Goal: Communication & Community: Participate in discussion

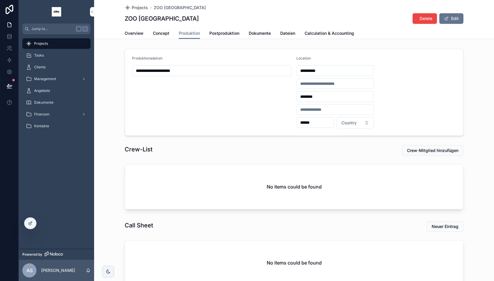
click at [183, 69] on input "**********" at bounding box center [211, 71] width 159 height 8
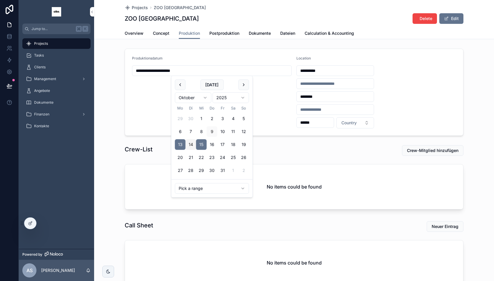
click at [195, 54] on form "**********" at bounding box center [294, 92] width 338 height 87
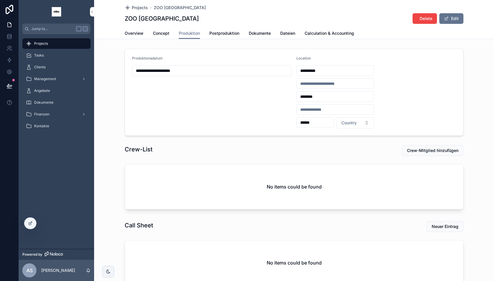
click at [317, 68] on input "**********" at bounding box center [335, 71] width 77 height 8
drag, startPoint x: 299, startPoint y: 70, endPoint x: 308, endPoint y: 57, distance: 16.1
click at [299, 69] on input "**********" at bounding box center [335, 71] width 77 height 8
click at [309, 56] on span "Location" at bounding box center [304, 58] width 14 height 4
click at [264, 33] on span "Dokumente" at bounding box center [260, 33] width 22 height 6
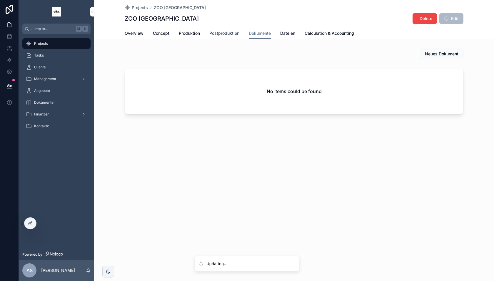
click at [237, 34] on span "Postproduktion" at bounding box center [225, 33] width 30 height 6
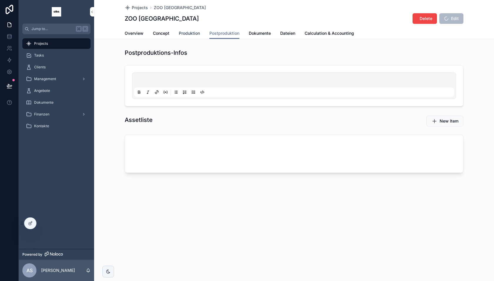
click at [198, 33] on span "Produktion" at bounding box center [189, 33] width 21 height 6
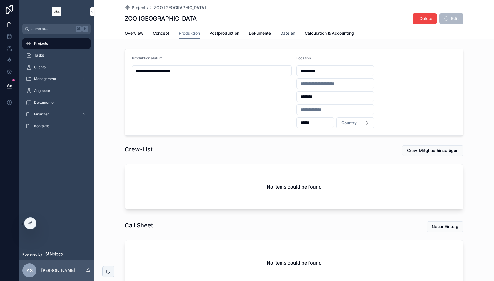
click at [284, 33] on span "Dateien" at bounding box center [287, 33] width 15 height 6
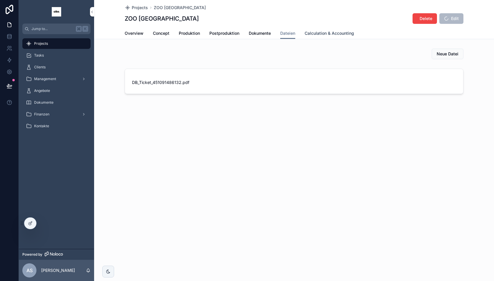
click at [323, 35] on span "Calculation & Accounting" at bounding box center [329, 33] width 49 height 6
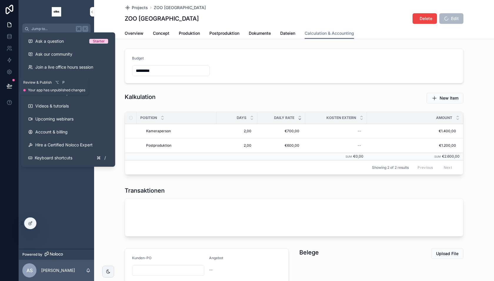
click at [11, 81] on button at bounding box center [9, 86] width 13 height 16
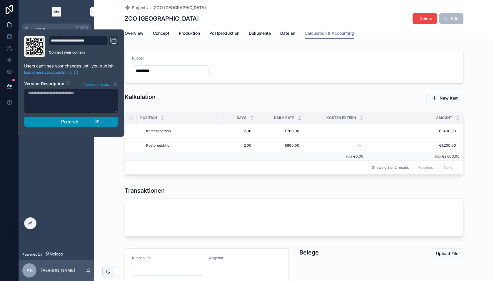
click at [51, 120] on div "Publish" at bounding box center [71, 122] width 56 height 6
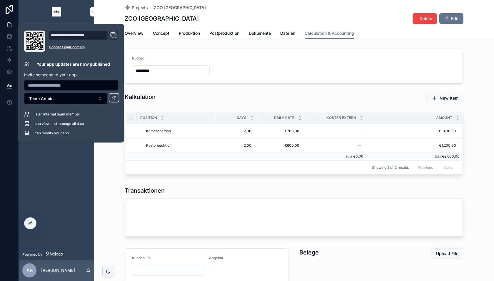
click at [198, 95] on div "Kalkulation" at bounding box center [207, 97] width 164 height 8
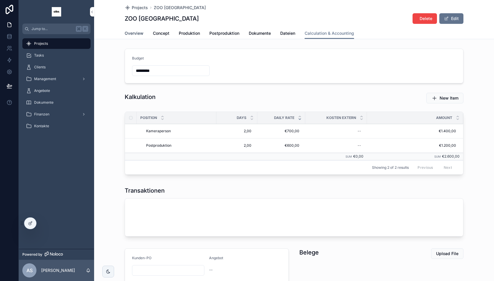
click at [134, 29] on link "Overview" at bounding box center [134, 34] width 19 height 12
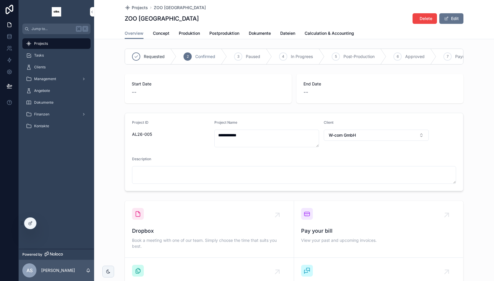
scroll to position [2, 0]
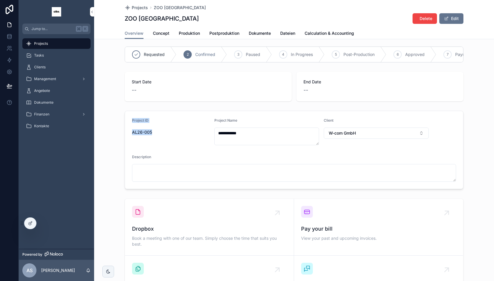
drag, startPoint x: 131, startPoint y: 126, endPoint x: 128, endPoint y: 118, distance: 8.5
click at [128, 118] on form "**********" at bounding box center [294, 150] width 338 height 78
drag, startPoint x: 129, startPoint y: 118, endPoint x: 166, endPoint y: 128, distance: 38.9
click at [157, 127] on form "**********" at bounding box center [294, 150] width 338 height 78
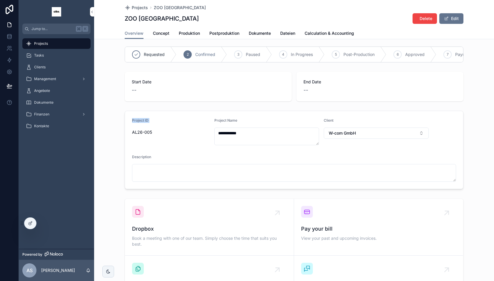
click at [160, 127] on div "AL26-005" at bounding box center [171, 131] width 78 height 9
click at [358, 114] on form "**********" at bounding box center [294, 150] width 338 height 78
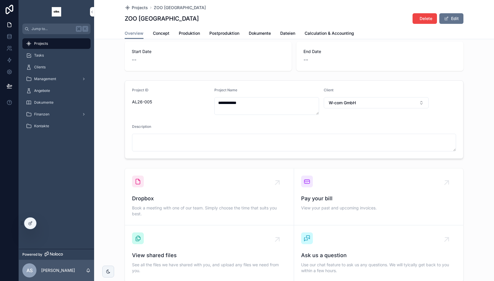
scroll to position [0, 0]
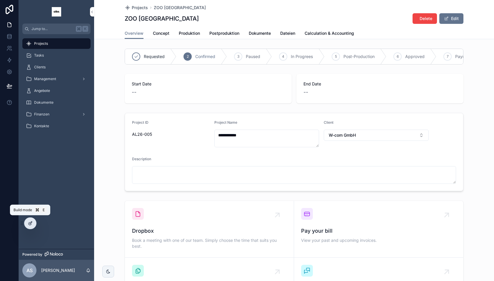
click at [31, 223] on icon at bounding box center [30, 223] width 5 height 5
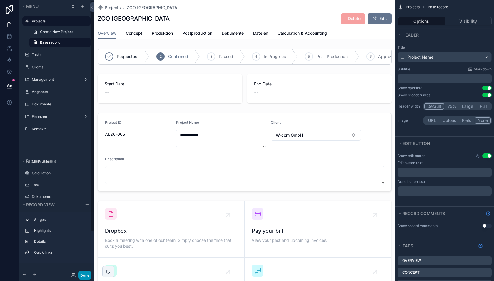
click at [85, 275] on button "Done" at bounding box center [84, 275] width 13 height 9
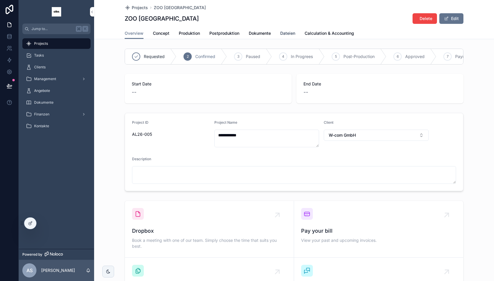
click at [286, 31] on span "Dateien" at bounding box center [287, 33] width 15 height 6
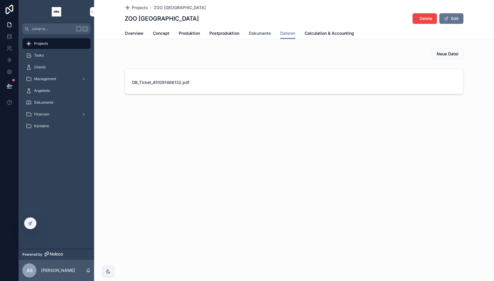
click at [259, 30] on span "Dokumente" at bounding box center [260, 33] width 22 height 6
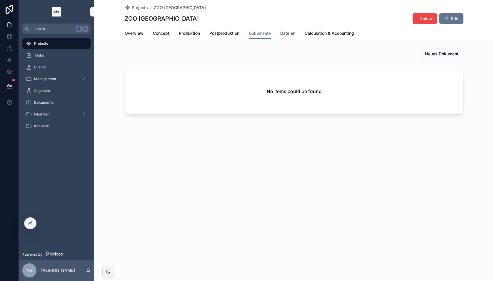
click at [286, 31] on span "Dateien" at bounding box center [287, 33] width 15 height 6
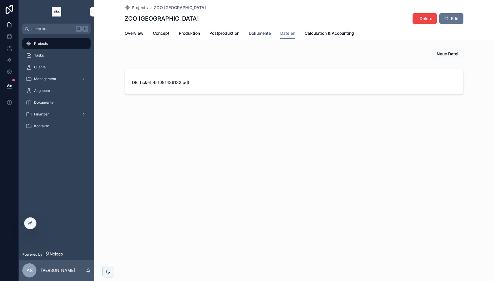
click at [251, 32] on span "Dokumente" at bounding box center [260, 33] width 22 height 6
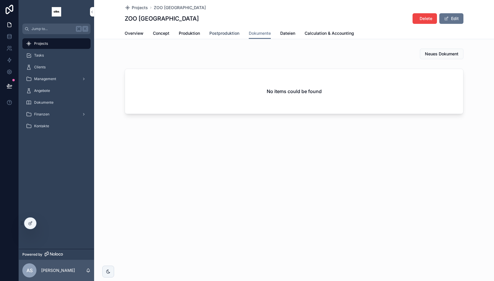
click at [226, 33] on span "Postproduktion" at bounding box center [225, 33] width 30 height 6
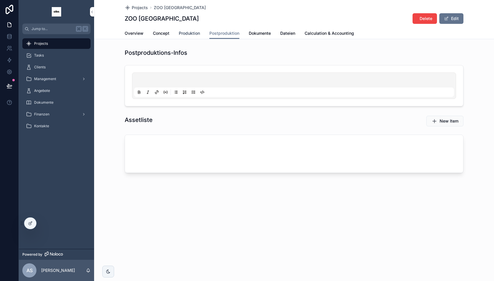
click at [196, 33] on span "Produktion" at bounding box center [189, 33] width 21 height 6
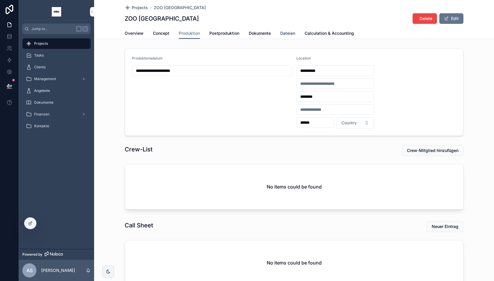
click at [291, 34] on span "Dateien" at bounding box center [287, 33] width 15 height 6
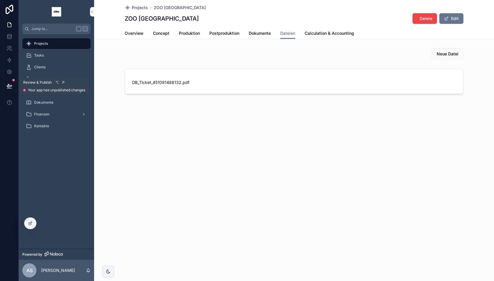
click at [9, 86] on icon at bounding box center [9, 85] width 5 height 3
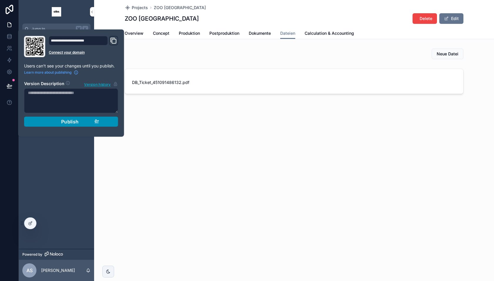
click at [111, 121] on button "Publish" at bounding box center [71, 122] width 94 height 10
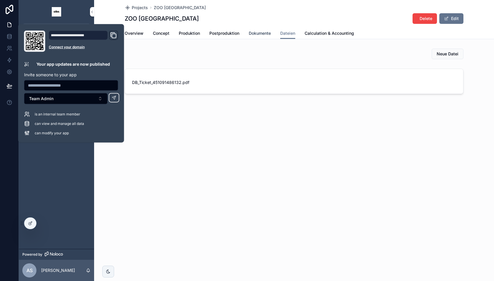
click at [266, 34] on span "Dokumente" at bounding box center [260, 33] width 22 height 6
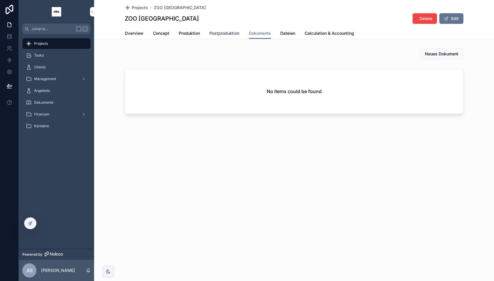
click at [229, 35] on span "Postproduktion" at bounding box center [225, 33] width 30 height 6
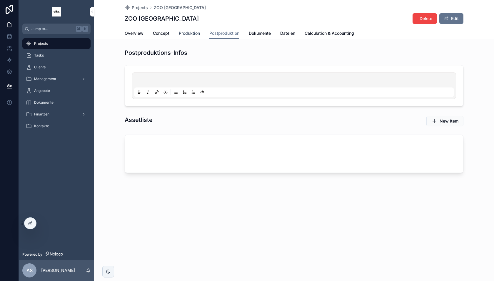
click at [196, 34] on span "Produktion" at bounding box center [189, 33] width 21 height 6
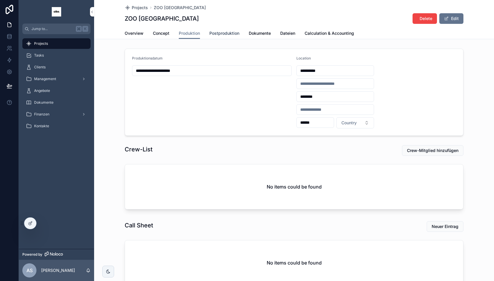
click at [222, 34] on span "Postproduktion" at bounding box center [225, 33] width 30 height 6
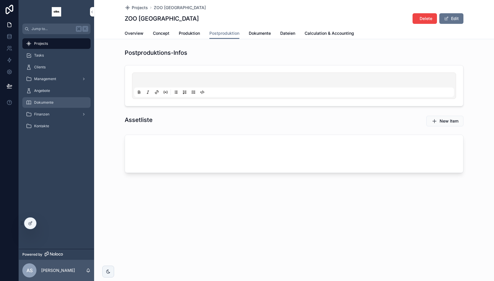
click at [54, 104] on div "Dokumente" at bounding box center [56, 102] width 61 height 9
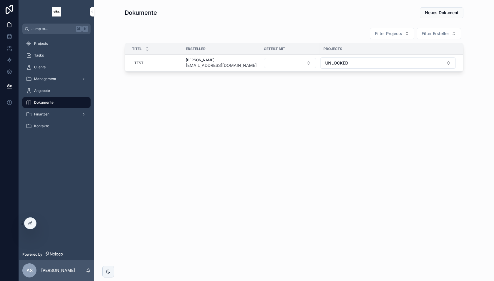
click at [255, 63] on div "[PERSON_NAME] [EMAIL_ADDRESS][DOMAIN_NAME]" at bounding box center [221, 63] width 71 height 11
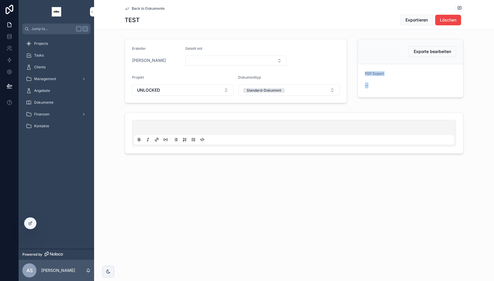
drag, startPoint x: 363, startPoint y: 72, endPoint x: 394, endPoint y: 86, distance: 34.5
click at [394, 86] on form "PDF Export --" at bounding box center [410, 80] width 105 height 33
click at [185, 122] on div "scrollable content" at bounding box center [294, 133] width 320 height 22
click at [182, 125] on p "scrollable content" at bounding box center [295, 128] width 320 height 6
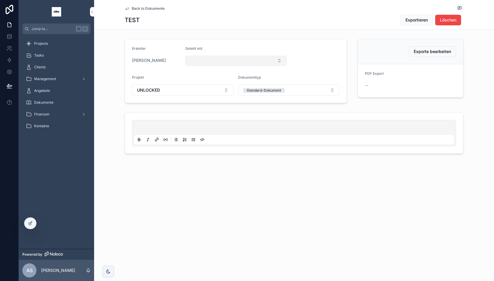
click at [205, 59] on button "Select Button" at bounding box center [236, 61] width 102 height 10
click at [179, 71] on form "Ersteller [PERSON_NAME] Geteilt mit Projekt UNLOCKED Dokumenttyp Standard-Dokum…" at bounding box center [236, 71] width 222 height 64
click at [28, 224] on icon at bounding box center [30, 223] width 5 height 5
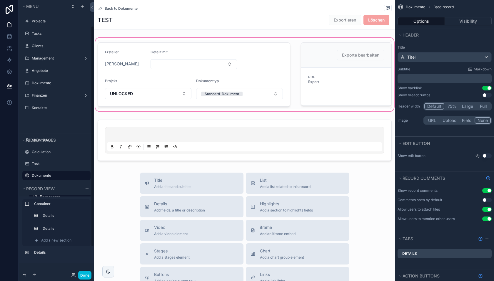
scroll to position [32, 0]
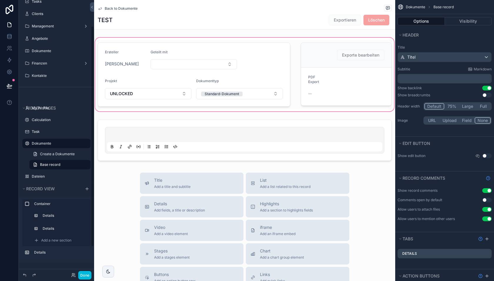
click at [247, 56] on div "scrollable content" at bounding box center [244, 74] width 301 height 76
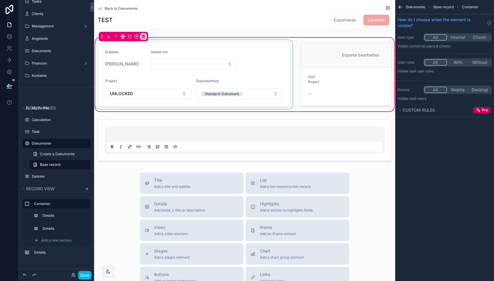
click at [224, 59] on div "scrollable content" at bounding box center [194, 74] width 200 height 69
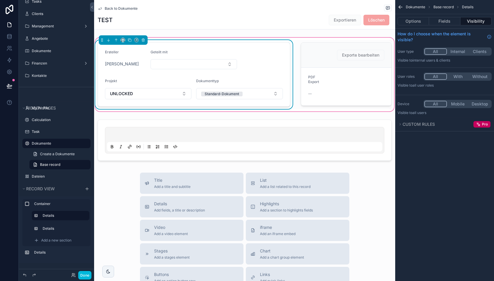
click at [230, 16] on div "TEST Exportieren Löschen" at bounding box center [245, 19] width 294 height 11
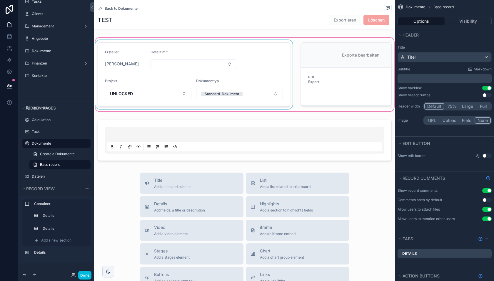
click at [179, 67] on div "scrollable content" at bounding box center [244, 74] width 301 height 76
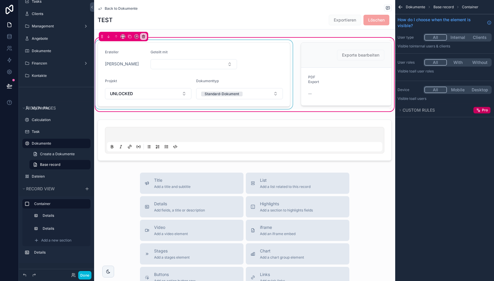
click at [185, 61] on div "scrollable content" at bounding box center [194, 74] width 200 height 69
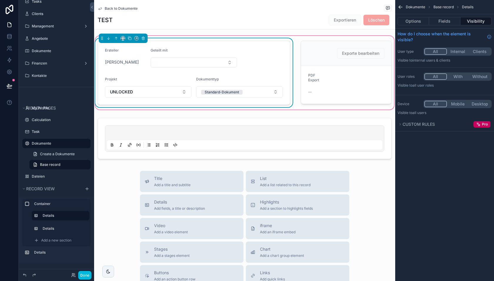
scroll to position [1, 0]
click at [446, 21] on button "Fields" at bounding box center [444, 21] width 31 height 8
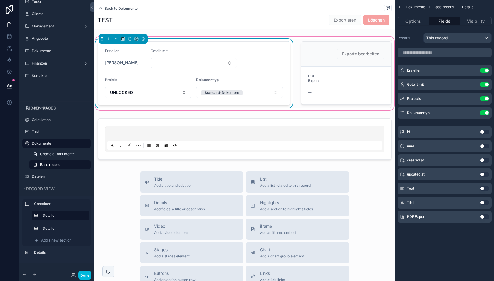
click at [0, 0] on icon "scrollable content" at bounding box center [0, 0] width 0 height 0
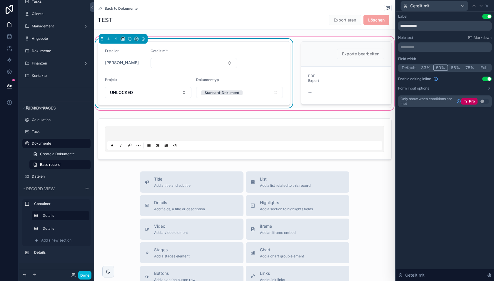
click at [434, 87] on button "Form input options" at bounding box center [446, 88] width 94 height 5
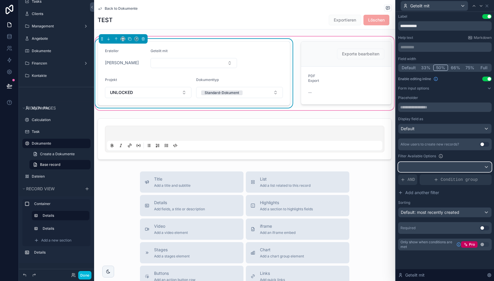
click at [426, 167] on div at bounding box center [445, 166] width 93 height 9
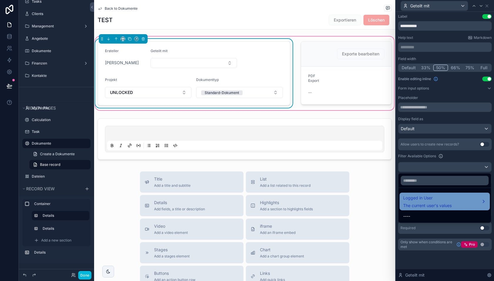
click at [425, 200] on span "Logged in User" at bounding box center [428, 197] width 49 height 7
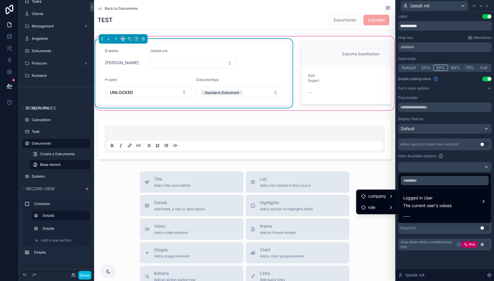
click at [437, 168] on div at bounding box center [445, 140] width 98 height 281
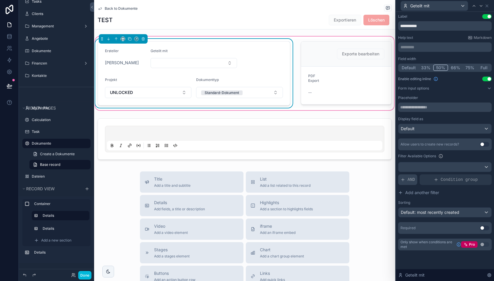
click at [408, 179] on span "AND" at bounding box center [411, 180] width 7 height 6
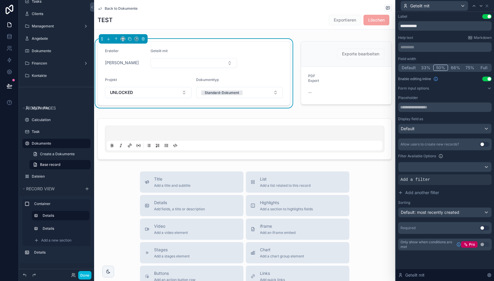
drag, startPoint x: 478, startPoint y: 174, endPoint x: 397, endPoint y: 177, distance: 81.0
click at [0, 0] on icon at bounding box center [0, 0] width 0 height 0
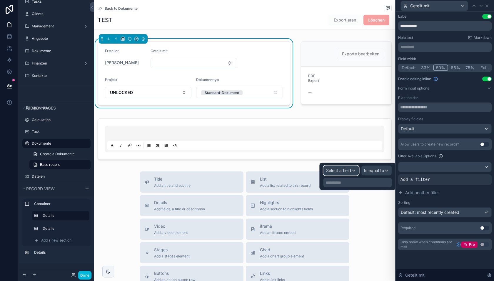
click at [333, 171] on span "Select a field" at bounding box center [338, 170] width 25 height 5
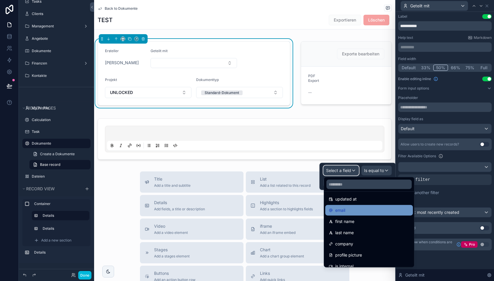
scroll to position [34, 0]
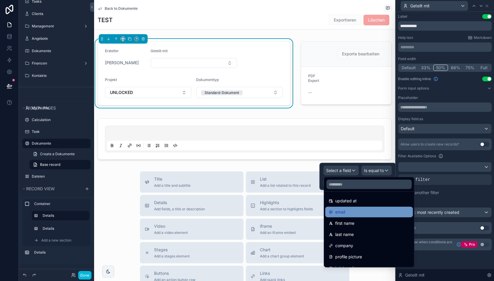
click at [341, 212] on span "email" at bounding box center [341, 211] width 10 height 7
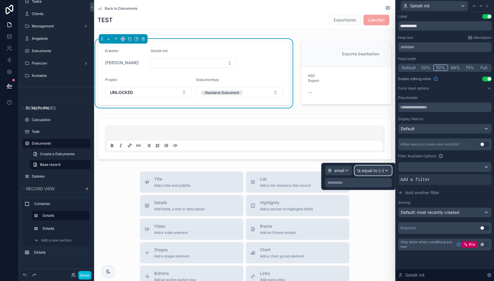
click at [379, 170] on span "Is equal to (=)" at bounding box center [371, 170] width 27 height 6
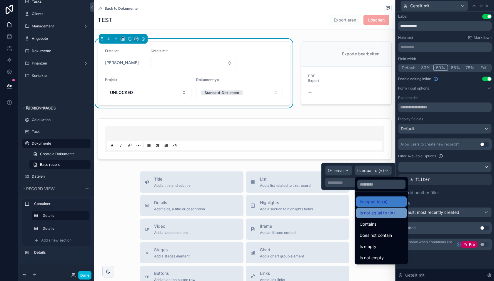
click at [375, 214] on span "Is not equal to (!=)" at bounding box center [377, 212] width 35 height 7
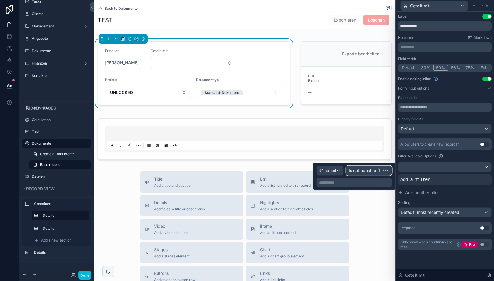
click at [373, 173] on div "Is not equal to (!=)" at bounding box center [369, 170] width 45 height 9
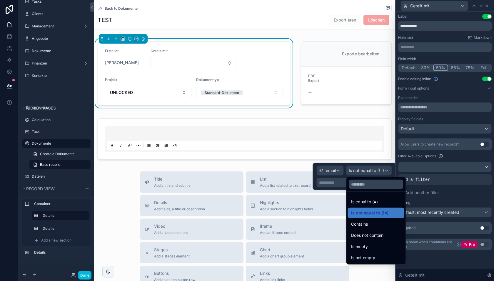
click at [365, 174] on div at bounding box center [354, 176] width 83 height 27
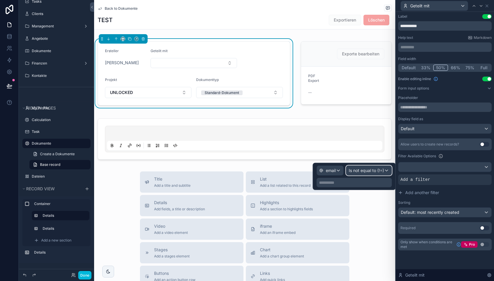
click at [363, 171] on span "Is not equal to (!=)" at bounding box center [366, 170] width 35 height 6
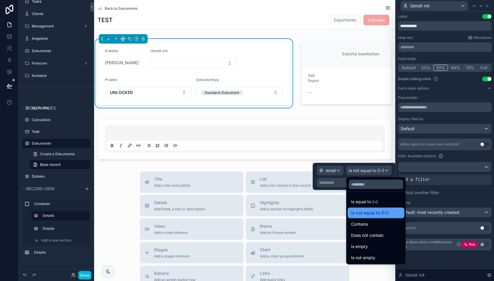
click at [365, 213] on span "Is not equal to (!=)" at bounding box center [369, 212] width 37 height 7
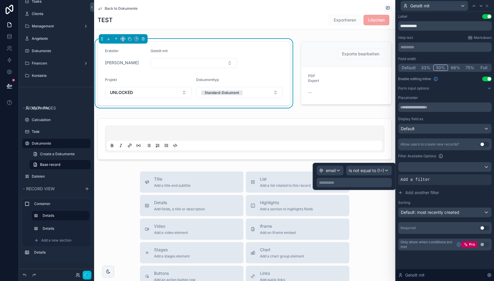
click at [346, 180] on p "**********" at bounding box center [355, 183] width 72 height 6
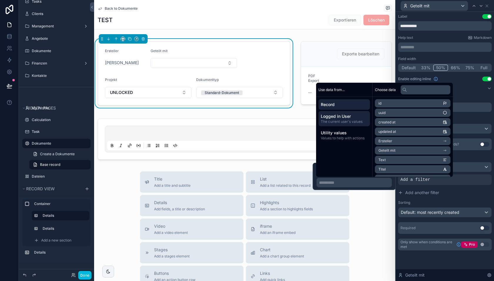
click at [348, 123] on span "The current user's values" at bounding box center [344, 121] width 47 height 5
click at [390, 112] on li "email" at bounding box center [413, 113] width 76 height 8
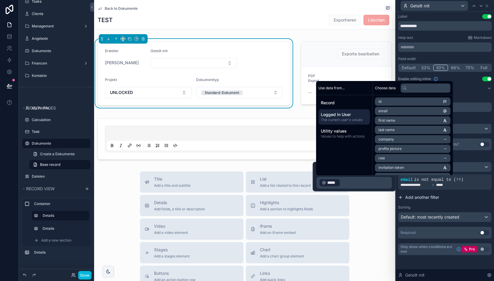
click at [444, 200] on button "Add another filter" at bounding box center [446, 197] width 94 height 11
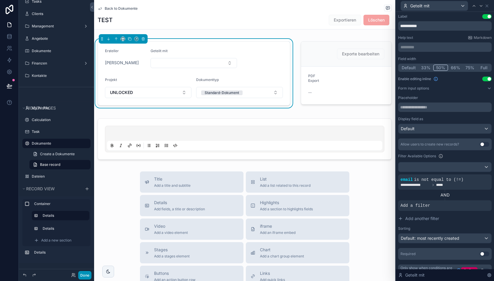
click at [84, 275] on button "Done" at bounding box center [84, 275] width 13 height 9
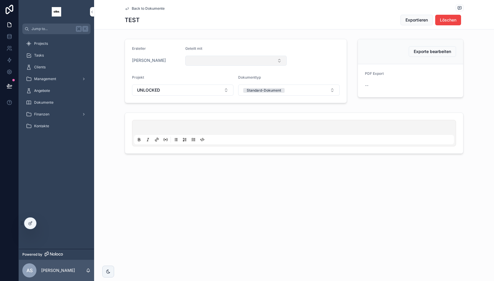
click at [210, 60] on button "Select Button" at bounding box center [236, 61] width 102 height 10
click at [300, 65] on form "Ersteller [PERSON_NAME] Geteilt mit Projekt UNLOCKED Dokumenttyp Standard-Dokum…" at bounding box center [236, 71] width 222 height 64
click at [142, 7] on span "Back to Dokumente" at bounding box center [148, 8] width 33 height 5
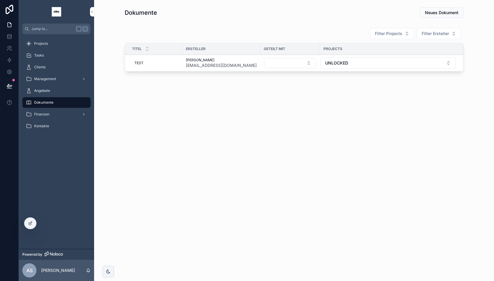
drag, startPoint x: 31, startPoint y: 225, endPoint x: 178, endPoint y: 162, distance: 159.6
click at [31, 225] on icon at bounding box center [30, 223] width 5 height 5
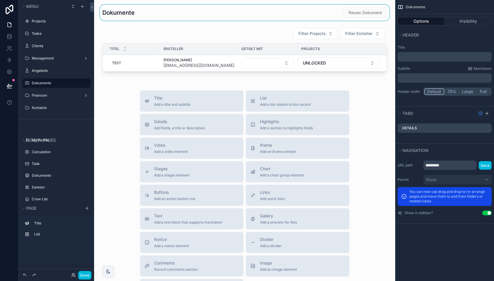
click at [313, 16] on div "scrollable content" at bounding box center [245, 13] width 292 height 16
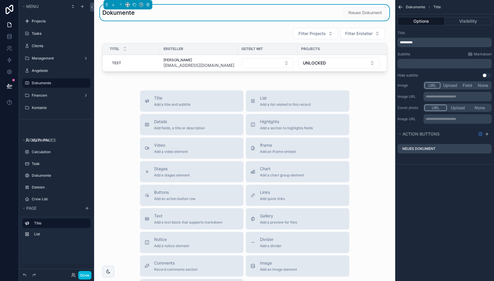
click at [329, 17] on div "Dokumente Neues Dokument" at bounding box center [244, 12] width 285 height 11
click at [0, 0] on icon "scrollable content" at bounding box center [0, 0] width 0 height 0
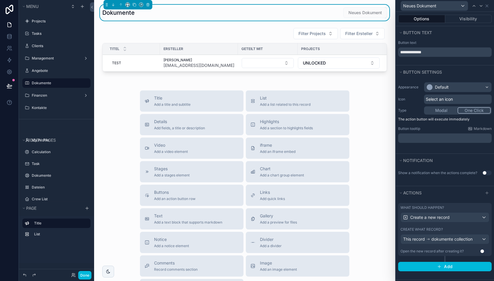
click at [441, 249] on div "Open the new record after creating it?" at bounding box center [432, 251] width 63 height 5
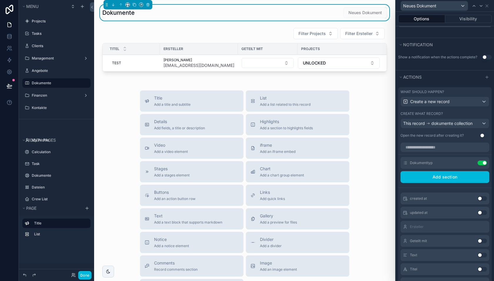
scroll to position [15, 0]
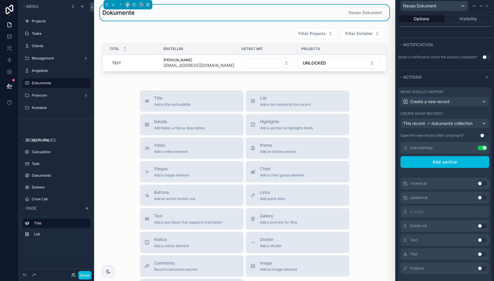
click at [0, 0] on icon at bounding box center [0, 0] width 0 height 0
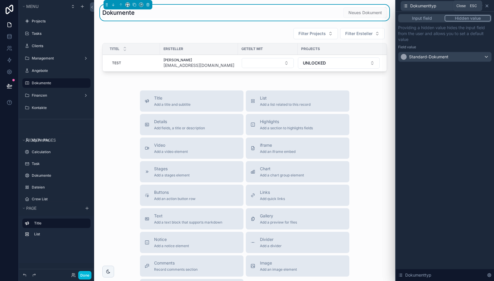
click at [486, 7] on icon at bounding box center [487, 6] width 5 height 5
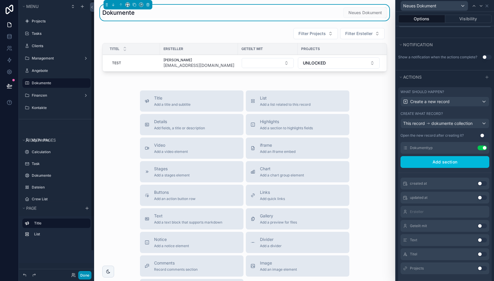
click at [87, 274] on button "Done" at bounding box center [84, 275] width 13 height 9
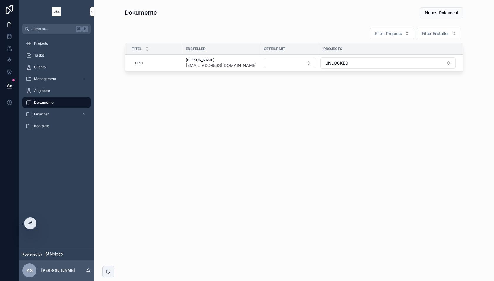
click at [30, 226] on div at bounding box center [30, 223] width 12 height 11
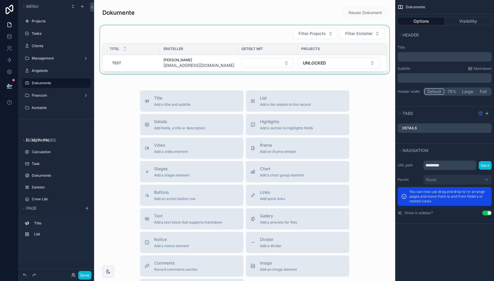
click at [321, 44] on div "Projects" at bounding box center [342, 48] width 89 height 9
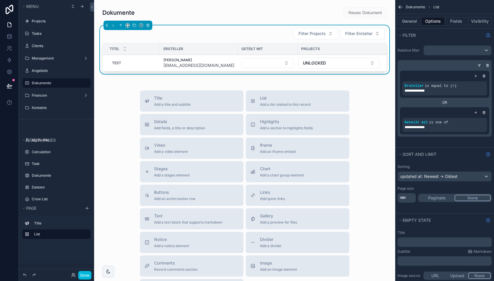
click at [327, 49] on div "Projects" at bounding box center [342, 48] width 89 height 9
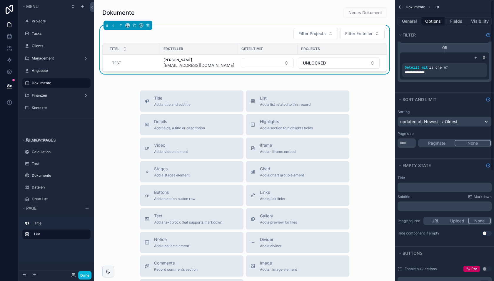
scroll to position [0, 0]
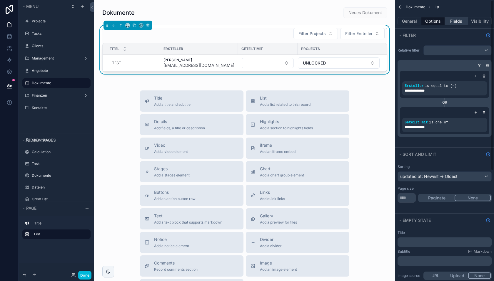
click at [455, 22] on button "Fields" at bounding box center [457, 21] width 24 height 8
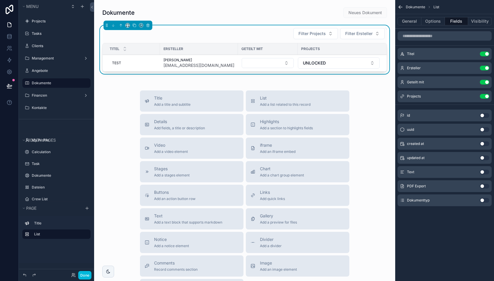
click at [0, 0] on icon "scrollable content" at bounding box center [0, 0] width 0 height 0
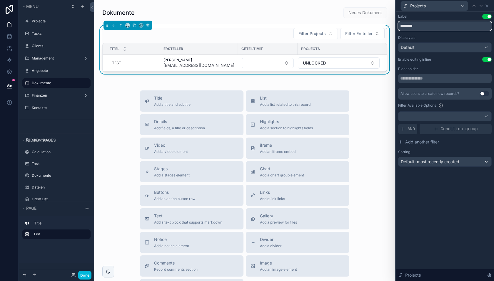
click at [417, 26] on input "********" at bounding box center [446, 25] width 94 height 9
type input "*******"
drag, startPoint x: 487, startPoint y: 4, endPoint x: 450, endPoint y: 43, distance: 53.7
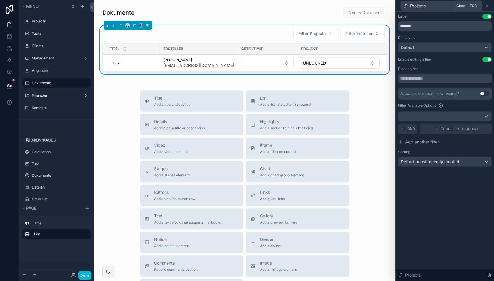
click at [487, 4] on icon at bounding box center [487, 6] width 5 height 5
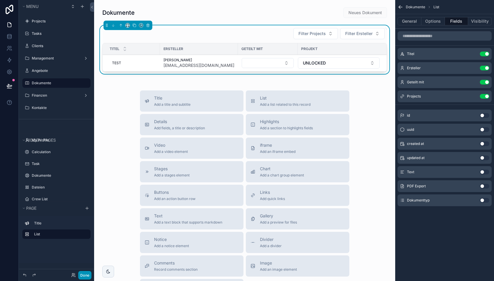
click at [86, 276] on button "Done" at bounding box center [84, 275] width 13 height 9
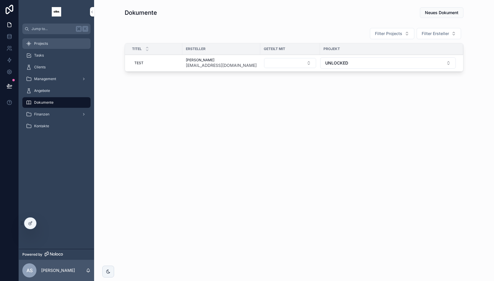
click at [56, 44] on div "Projects" at bounding box center [56, 43] width 61 height 9
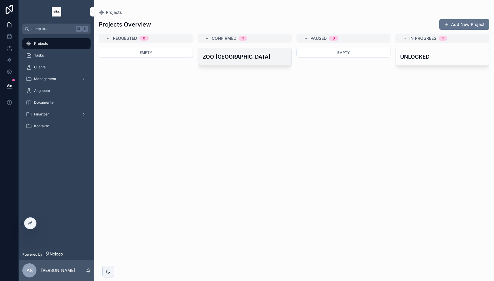
click at [239, 59] on h4 "ZOO [GEOGRAPHIC_DATA]" at bounding box center [245, 57] width 84 height 8
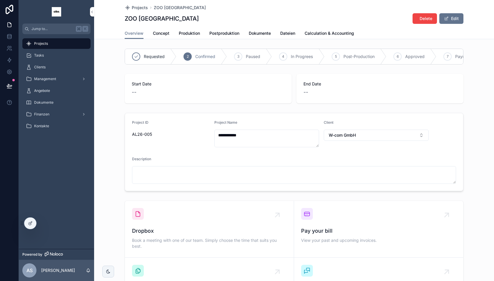
scroll to position [0, 0]
click at [31, 220] on div at bounding box center [30, 223] width 12 height 11
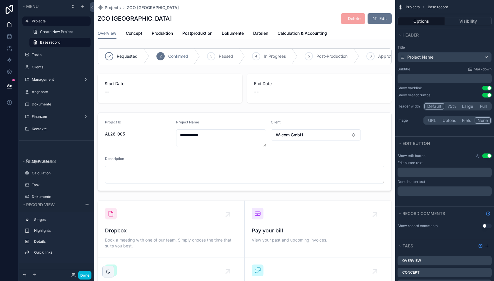
click at [337, 33] on div "Overview Concept Produktion Postproduktion Dokumente Dateien Calculation & Acco…" at bounding box center [245, 33] width 294 height 11
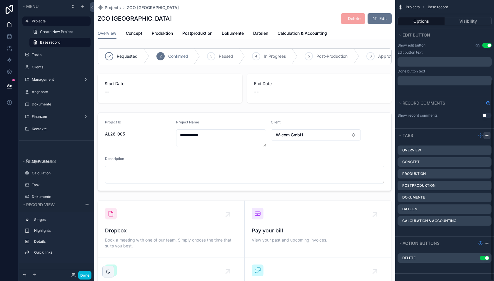
click at [488, 135] on icon "scrollable content" at bounding box center [487, 135] width 3 height 0
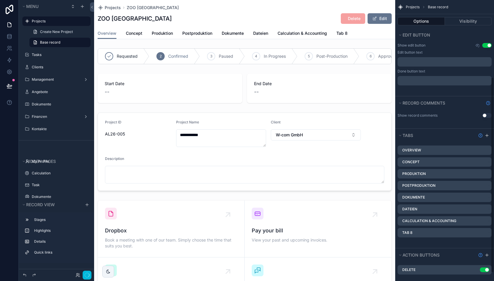
scroll to position [111, 0]
drag, startPoint x: 489, startPoint y: 231, endPoint x: 440, endPoint y: 234, distance: 48.7
click at [0, 0] on icon "scrollable content" at bounding box center [0, 0] width 0 height 0
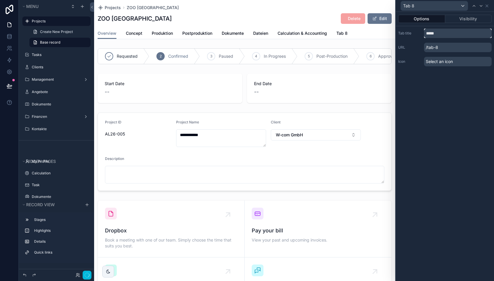
click at [435, 34] on input "*****" at bounding box center [458, 33] width 68 height 9
type input "****"
click at [87, 277] on button "Done" at bounding box center [84, 275] width 13 height 9
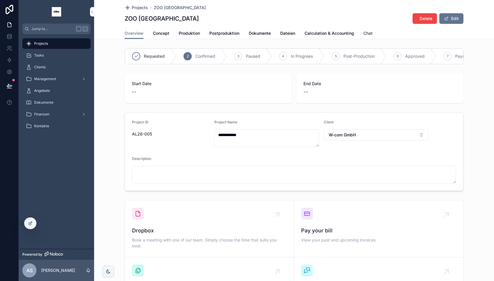
click at [369, 32] on span "Chat" at bounding box center [368, 33] width 9 height 6
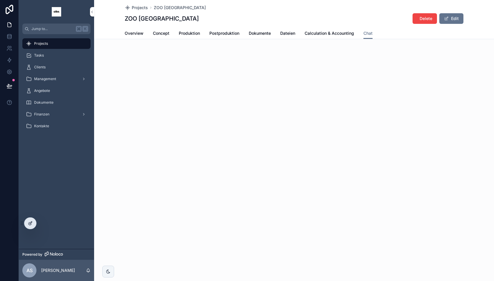
click at [31, 220] on div at bounding box center [30, 223] width 12 height 11
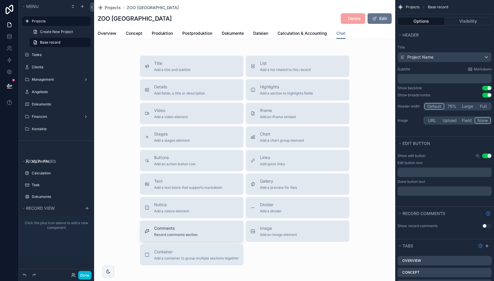
click at [168, 231] on span "Comments" at bounding box center [176, 228] width 44 height 6
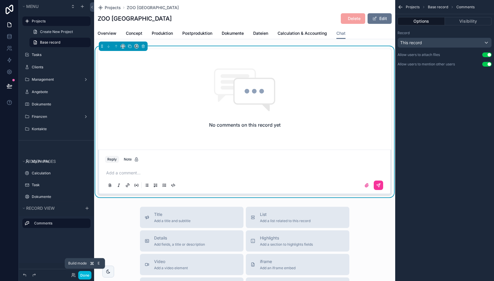
drag, startPoint x: 87, startPoint y: 274, endPoint x: 113, endPoint y: 240, distance: 42.7
click at [87, 274] on button "Done" at bounding box center [84, 275] width 13 height 9
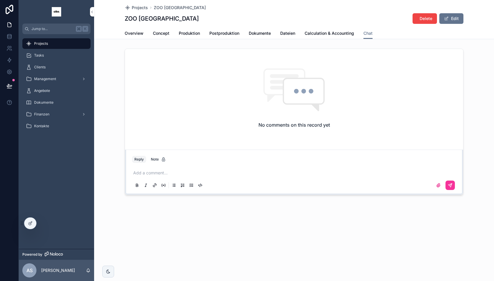
click at [143, 173] on p "scrollable content" at bounding box center [295, 173] width 324 height 6
click at [452, 183] on icon "scrollable content" at bounding box center [451, 184] width 2 height 2
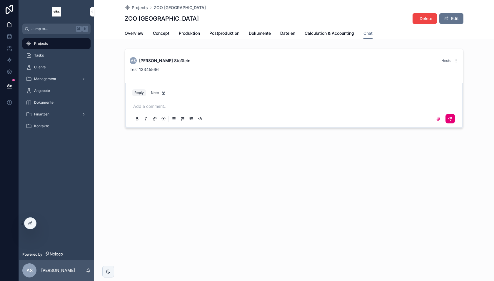
click at [458, 60] on icon "scrollable content" at bounding box center [456, 60] width 5 height 5
click at [401, 61] on div "AS [PERSON_NAME] [DATE]" at bounding box center [294, 60] width 329 height 7
click at [154, 92] on div "Note" at bounding box center [158, 92] width 15 height 5
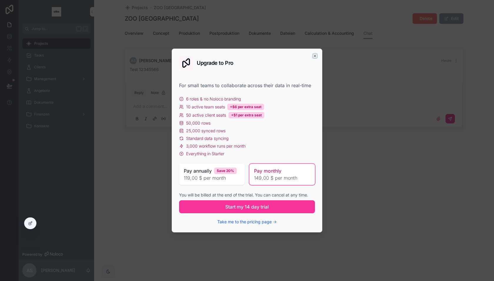
drag, startPoint x: 316, startPoint y: 55, endPoint x: 270, endPoint y: 70, distance: 47.4
click at [316, 56] on icon "scrollable content" at bounding box center [315, 56] width 5 height 5
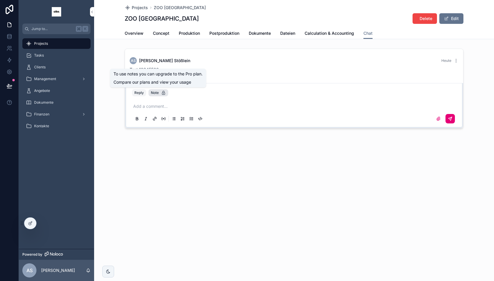
click at [157, 91] on div "Note" at bounding box center [158, 92] width 15 height 5
click at [457, 60] on icon "scrollable content" at bounding box center [456, 60] width 5 height 5
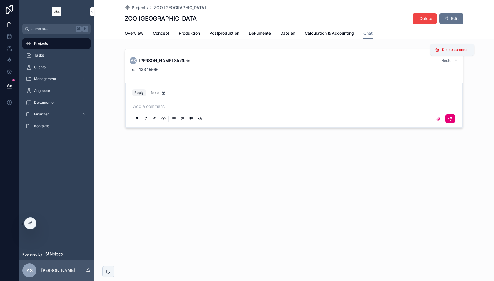
click at [418, 71] on div "Test 12345566" at bounding box center [294, 70] width 329 height 6
click at [441, 119] on label "scrollable content" at bounding box center [438, 118] width 9 height 9
click at [0, 0] on input "scrollable content" at bounding box center [0, 0] width 0 height 0
click at [28, 223] on icon at bounding box center [30, 223] width 5 height 5
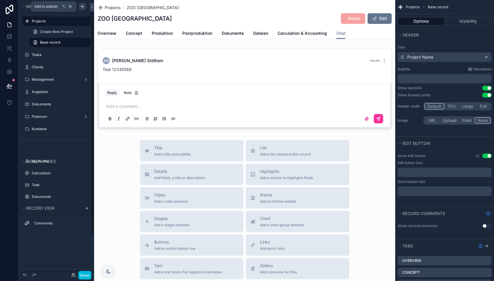
click at [81, 5] on icon "scrollable content" at bounding box center [82, 6] width 5 height 5
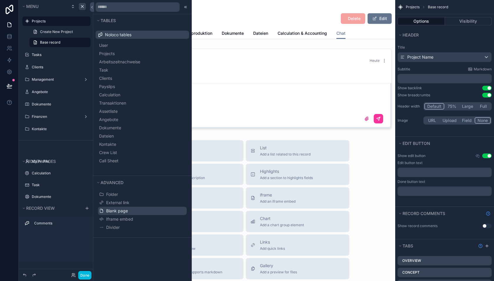
click at [125, 210] on span "Blank page" at bounding box center [117, 211] width 22 height 6
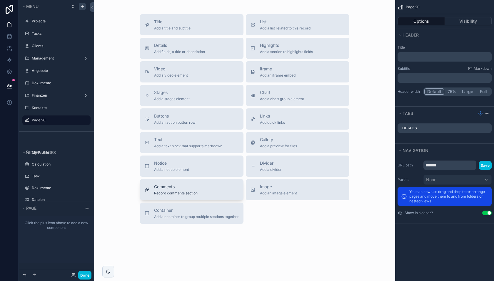
click at [179, 189] on span "Comments" at bounding box center [176, 187] width 44 height 6
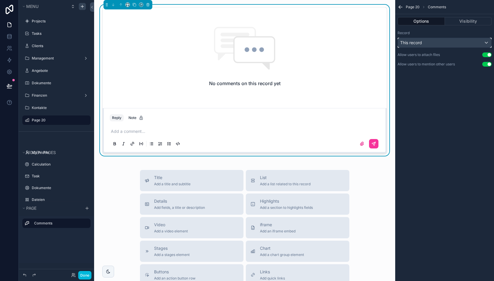
click at [432, 42] on div "This record" at bounding box center [445, 42] width 94 height 9
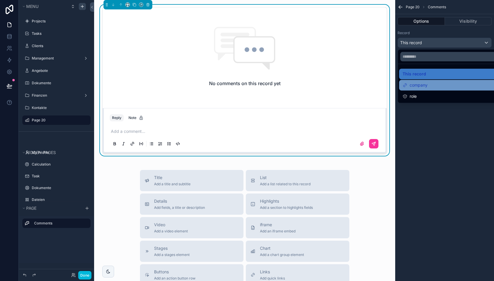
click at [428, 87] on div "company" at bounding box center [452, 85] width 98 height 7
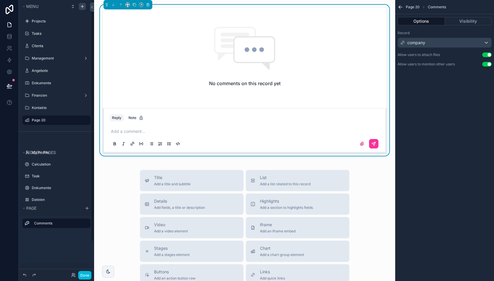
click at [122, 128] on div "Add a comment..." at bounding box center [245, 137] width 270 height 25
click at [121, 129] on p "scrollable content" at bounding box center [246, 131] width 270 height 6
click at [0, 0] on icon "scrollable content" at bounding box center [0, 0] width 0 height 0
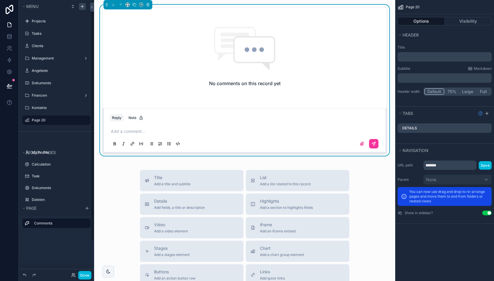
click at [115, 173] on div "Title Add a title and subtitle List Add a list related to this record Details A…" at bounding box center [245, 275] width 292 height 210
click at [221, 65] on icon "scrollable content" at bounding box center [245, 48] width 66 height 44
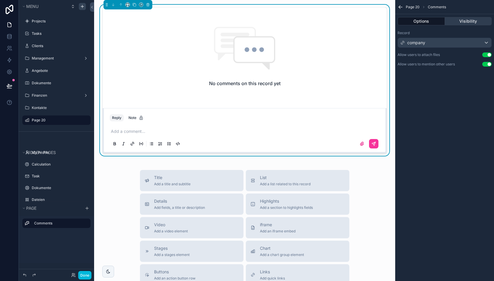
click at [472, 19] on button "Visibility" at bounding box center [468, 21] width 47 height 8
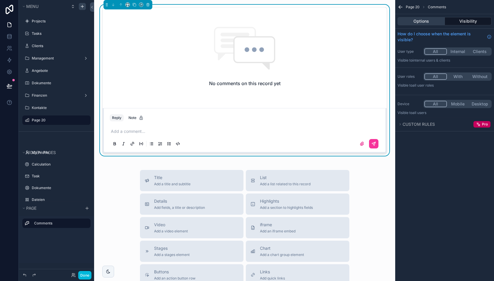
click at [432, 21] on button "Options" at bounding box center [421, 21] width 47 height 8
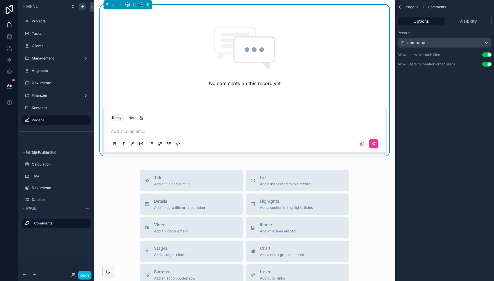
click at [267, 67] on icon "scrollable content" at bounding box center [266, 65] width 9 height 7
click at [263, 87] on div "No comments on this record yet" at bounding box center [245, 56] width 284 height 98
click at [411, 41] on span "company" at bounding box center [417, 43] width 18 height 6
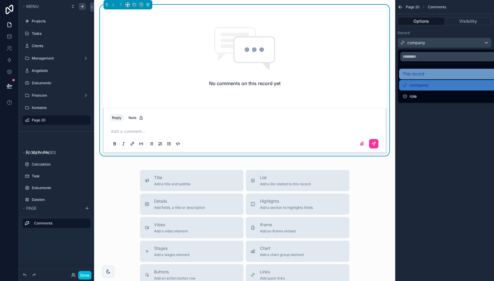
click at [412, 77] on span "This record" at bounding box center [414, 73] width 22 height 7
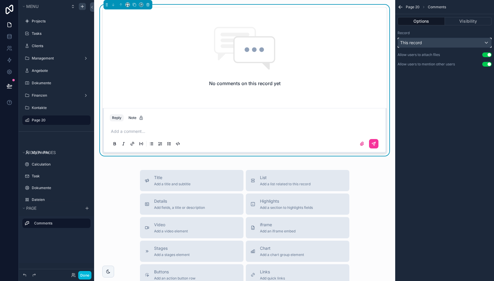
click at [419, 42] on span "This record" at bounding box center [412, 43] width 22 height 6
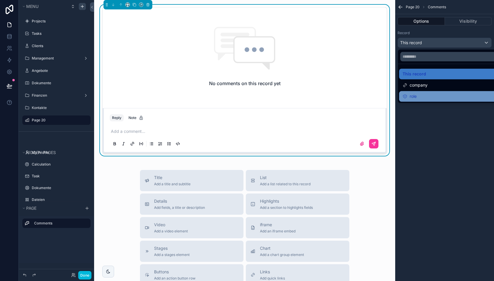
click at [415, 94] on span "role" at bounding box center [413, 96] width 7 height 7
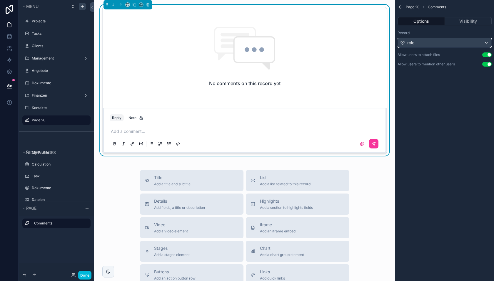
click at [417, 42] on div "role" at bounding box center [445, 42] width 94 height 9
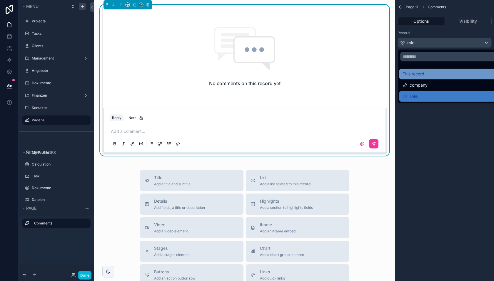
click at [422, 74] on span "This record" at bounding box center [414, 73] width 22 height 7
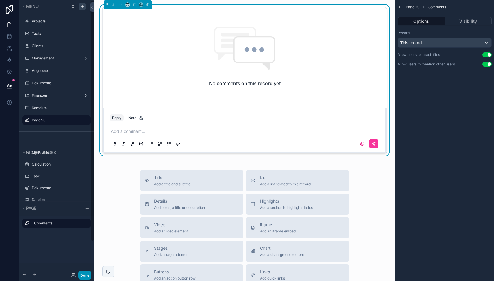
click at [81, 272] on button "Done" at bounding box center [84, 275] width 13 height 9
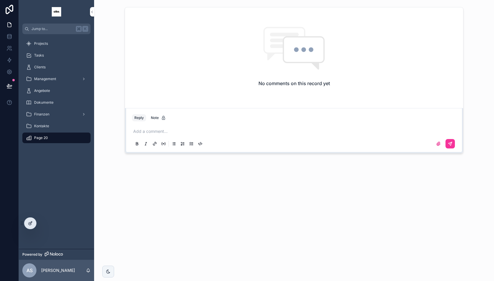
click at [32, 222] on div at bounding box center [30, 223] width 12 height 11
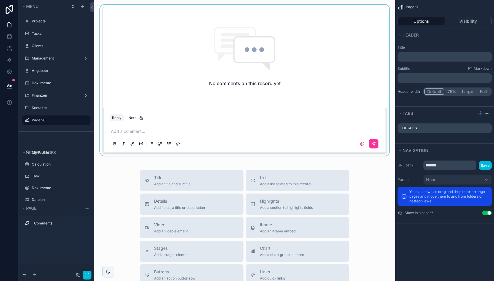
click at [229, 70] on div "scrollable content" at bounding box center [245, 80] width 292 height 151
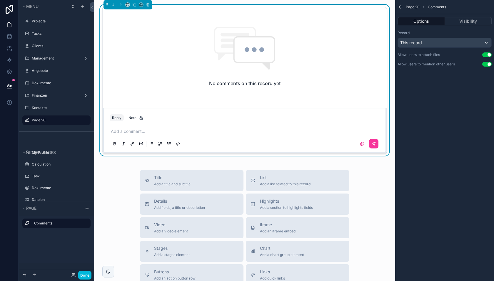
click at [319, 60] on div "No comments on this record yet" at bounding box center [245, 56] width 284 height 98
click at [127, 4] on icon "scrollable content" at bounding box center [128, 5] width 4 height 4
click at [141, 80] on span "Full width" at bounding box center [139, 82] width 18 height 7
click at [85, 276] on button "Done" at bounding box center [84, 275] width 13 height 9
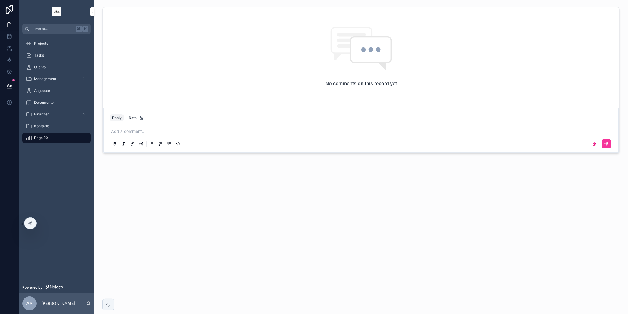
click at [144, 129] on p "scrollable content" at bounding box center [362, 131] width 502 height 6
click at [129, 128] on p "scrollable content" at bounding box center [362, 131] width 502 height 6
click at [135, 118] on div "Note" at bounding box center [136, 117] width 15 height 5
click at [47, 43] on span "Projects" at bounding box center [41, 43] width 14 height 5
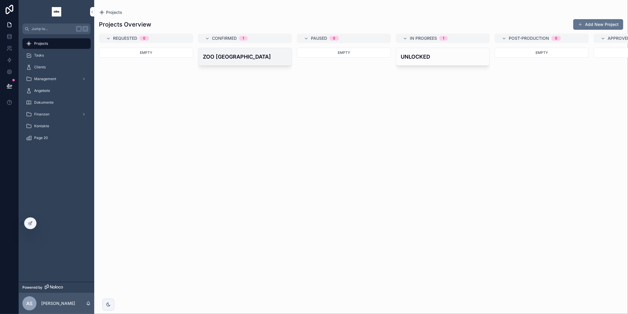
click at [252, 59] on h4 "ZOO [GEOGRAPHIC_DATA]" at bounding box center [245, 57] width 84 height 8
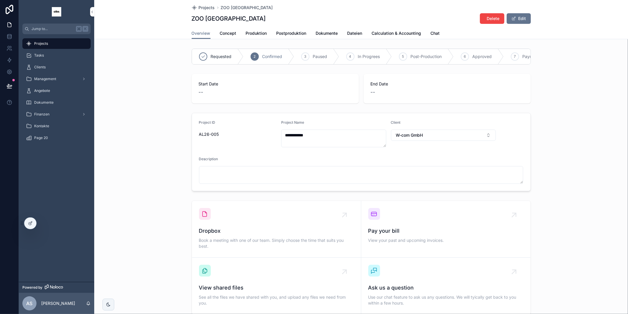
scroll to position [0, 5]
click at [438, 34] on span "Chat" at bounding box center [435, 33] width 9 height 6
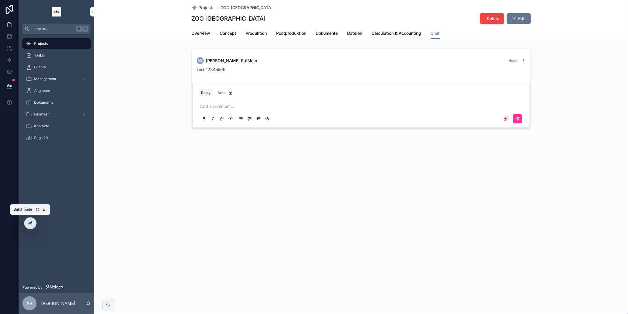
click at [29, 223] on icon at bounding box center [30, 223] width 3 height 3
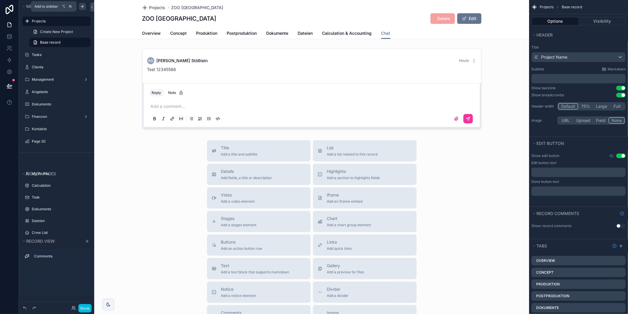
click at [83, 6] on icon "scrollable content" at bounding box center [82, 6] width 5 height 5
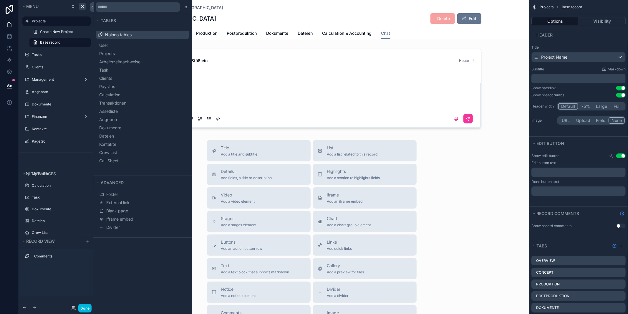
click at [449, 188] on div "Title Add a title and subtitle List Add a list related to this record Details A…" at bounding box center [311, 245] width 435 height 210
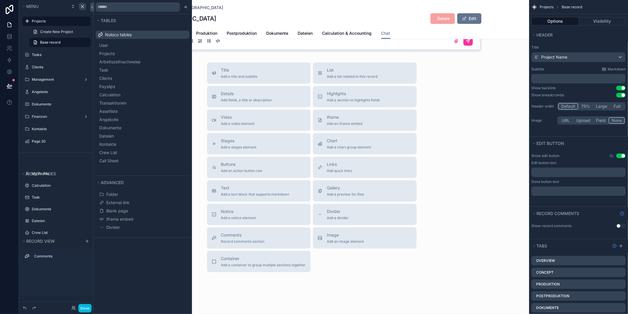
scroll to position [77, 0]
click at [85, 280] on button "Done" at bounding box center [84, 308] width 13 height 9
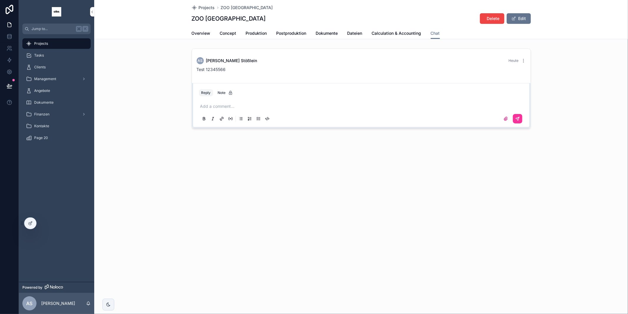
scroll to position [0, 0]
click at [49, 139] on div "Page 20" at bounding box center [56, 137] width 61 height 9
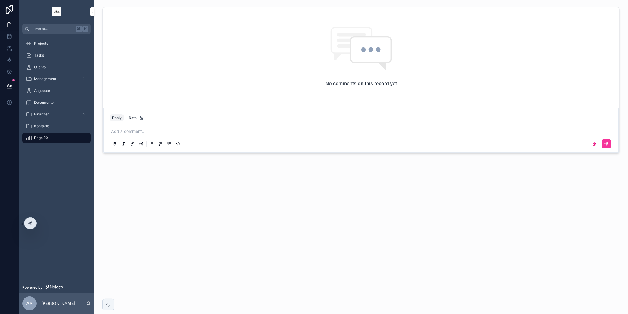
click at [27, 224] on div at bounding box center [30, 223] width 12 height 11
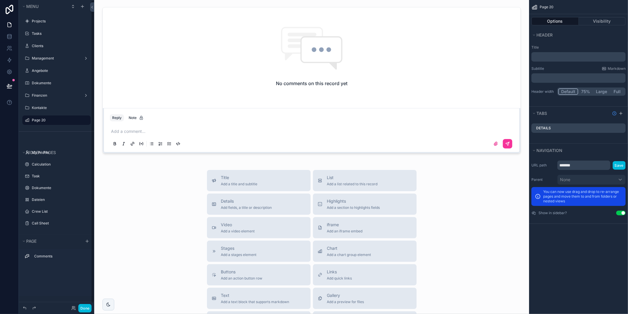
click at [0, 0] on icon "scrollable content" at bounding box center [0, 0] width 0 height 0
click at [47, 119] on input "*******" at bounding box center [52, 120] width 40 height 7
type input "*********"
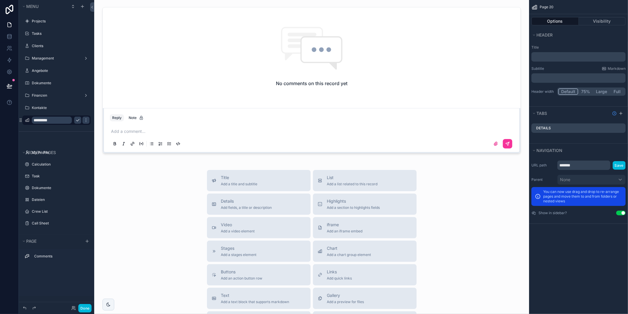
click at [78, 122] on icon "scrollable content" at bounding box center [77, 120] width 5 height 5
click at [88, 280] on button "Done" at bounding box center [84, 308] width 13 height 9
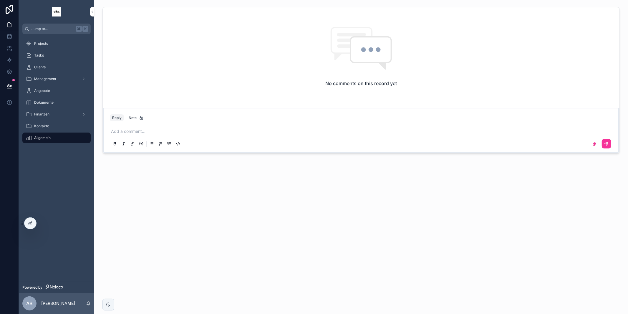
click at [135, 129] on p "scrollable content" at bounding box center [362, 131] width 502 height 6
click at [183, 168] on div "No comments on this record yet Reply Note Add a comment..." at bounding box center [361, 96] width 534 height 193
click at [29, 224] on icon at bounding box center [30, 223] width 5 height 5
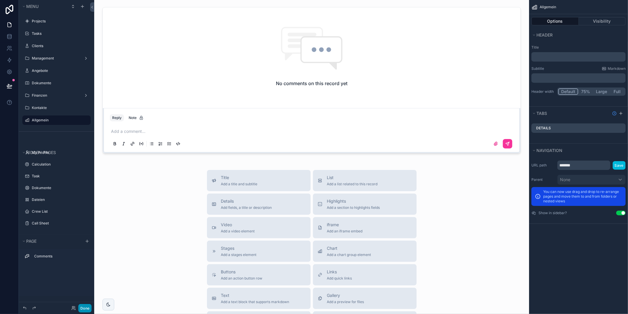
click at [85, 280] on button "Done" at bounding box center [84, 308] width 13 height 9
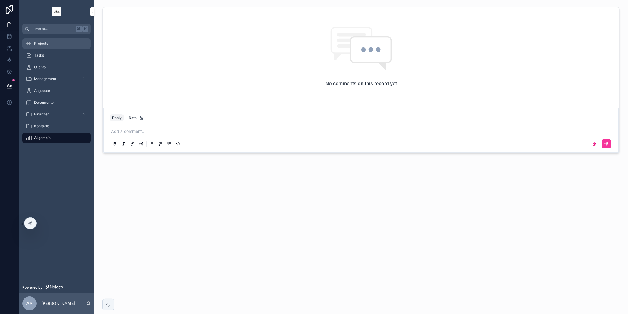
click at [53, 44] on div "Projects" at bounding box center [56, 43] width 61 height 9
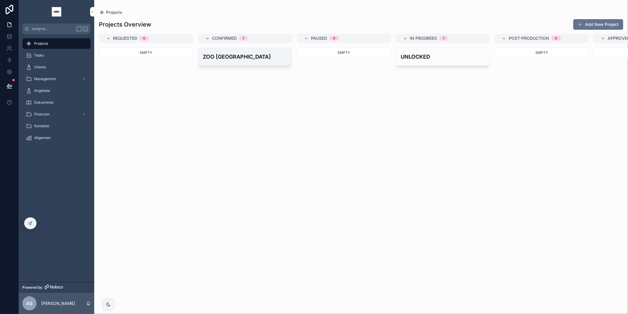
click at [252, 59] on h4 "ZOO [GEOGRAPHIC_DATA]" at bounding box center [245, 57] width 84 height 8
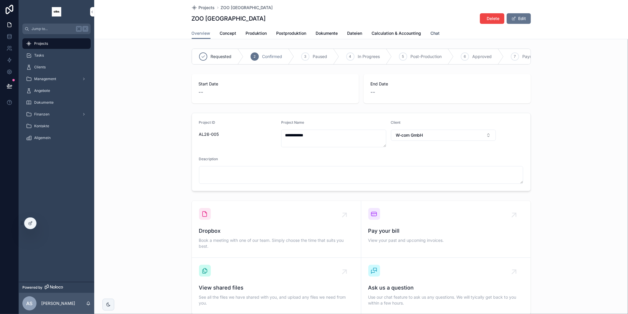
click at [434, 31] on span "Chat" at bounding box center [435, 33] width 9 height 6
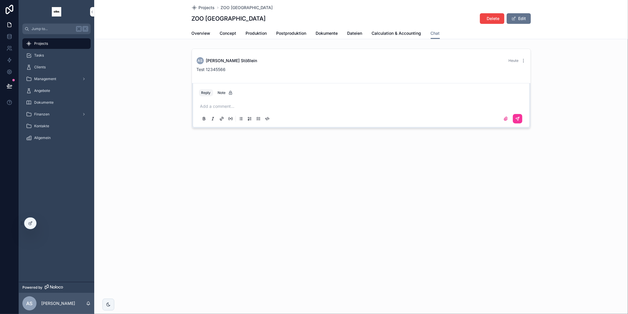
click at [232, 104] on p "scrollable content" at bounding box center [362, 106] width 324 height 6
click at [494, 58] on span "Heute" at bounding box center [514, 60] width 10 height 4
drag, startPoint x: 228, startPoint y: 68, endPoint x: 224, endPoint y: 68, distance: 4.1
click at [228, 68] on div "Test 12345566" at bounding box center [361, 70] width 329 height 6
click at [222, 68] on span "Test 12345566" at bounding box center [211, 69] width 29 height 5
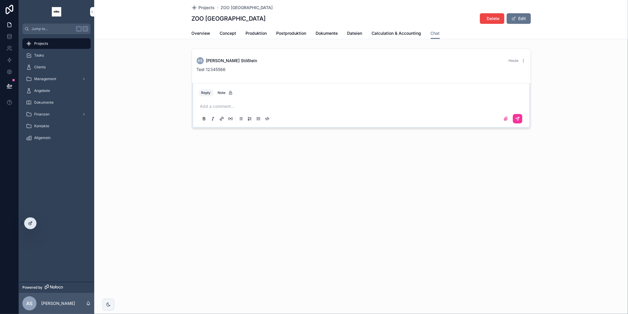
click at [30, 225] on icon at bounding box center [30, 223] width 5 height 5
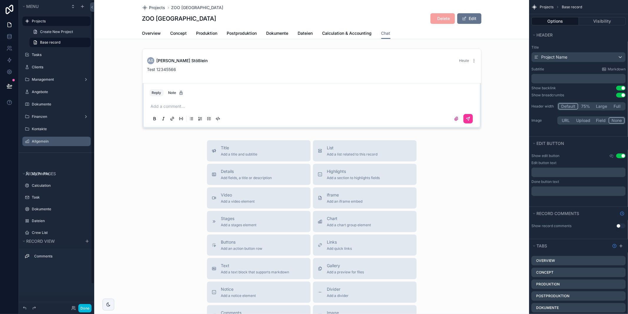
click at [0, 0] on icon "scrollable content" at bounding box center [0, 0] width 0 height 0
click at [111, 145] on span "Remove" at bounding box center [113, 145] width 16 height 6
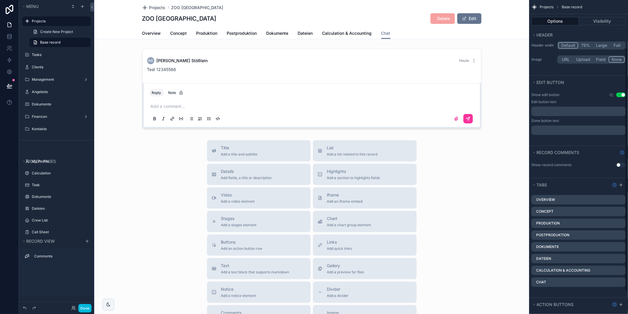
scroll to position [64, 0]
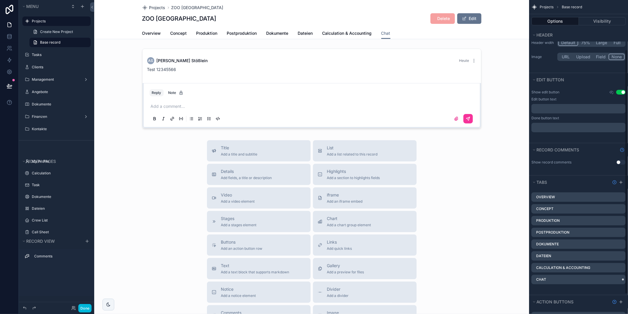
click at [0, 0] on icon "scrollable content" at bounding box center [0, 0] width 0 height 0
click at [494, 280] on span "Remove tab and contents" at bounding box center [589, 288] width 50 height 7
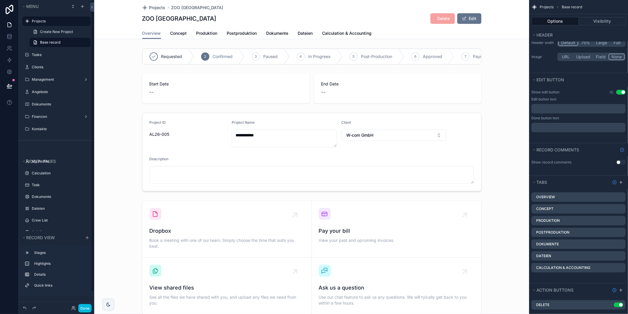
click at [87, 280] on button "Done" at bounding box center [84, 308] width 13 height 9
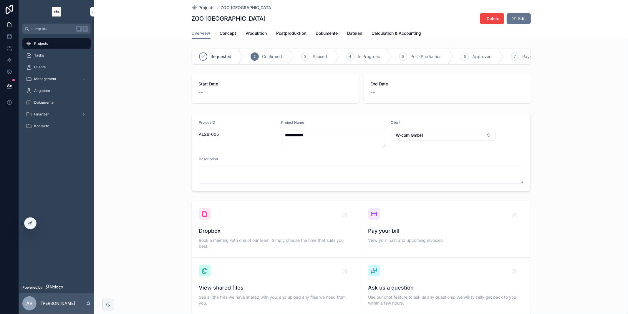
click at [143, 171] on div "**********" at bounding box center [361, 151] width 534 height 83
click at [7, 85] on icon at bounding box center [9, 86] width 6 height 6
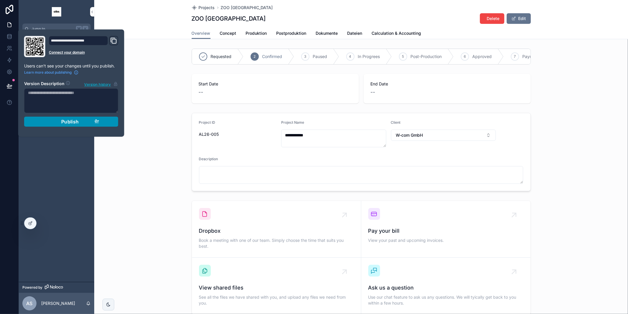
click at [60, 122] on div "Publish" at bounding box center [71, 122] width 56 height 6
